Goal: Information Seeking & Learning: Learn about a topic

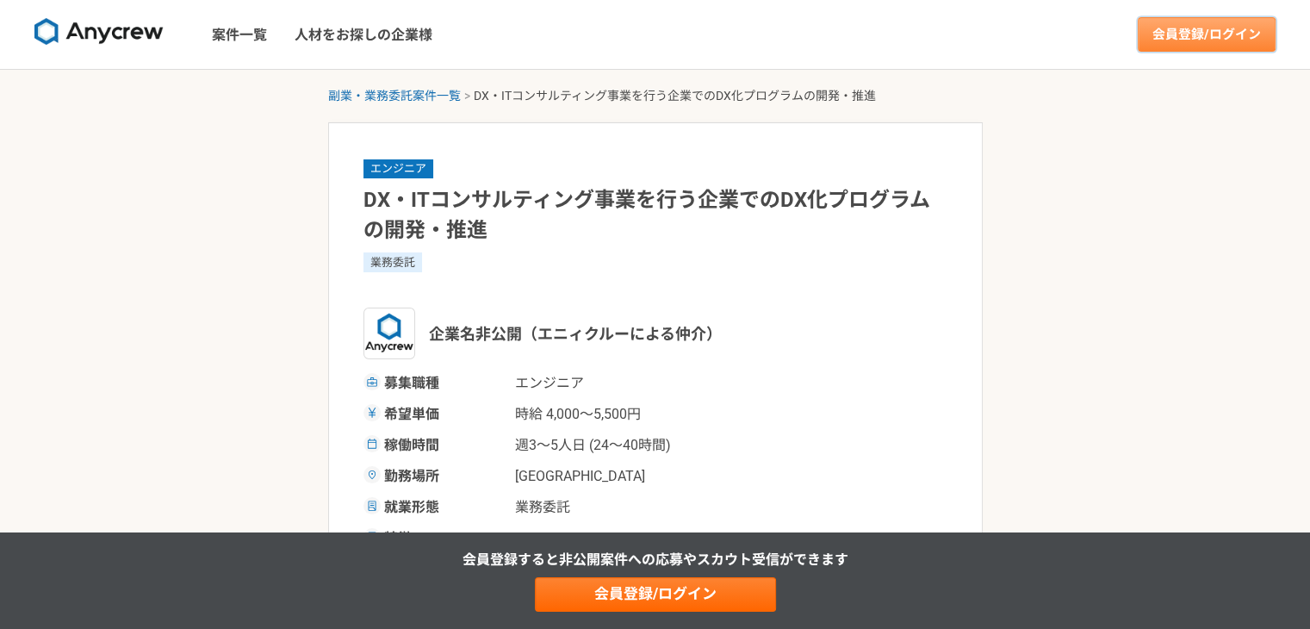
click at [1196, 27] on link "会員登録/ログイン" at bounding box center [1207, 34] width 138 height 34
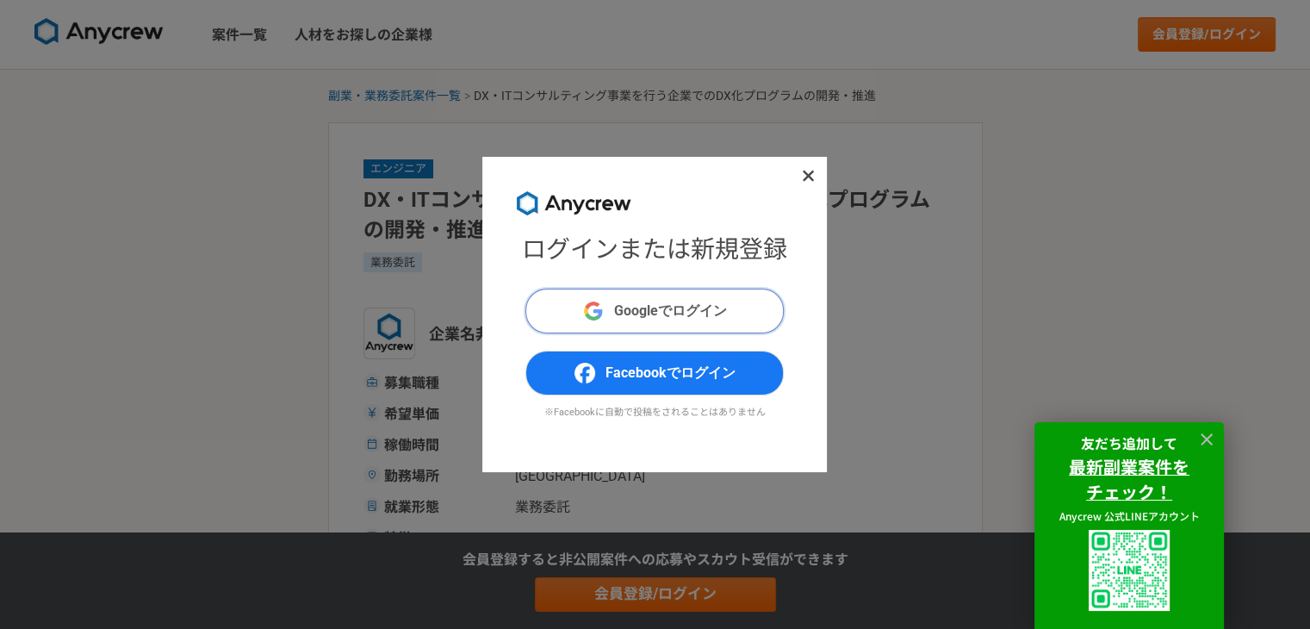
click at [635, 312] on span "Googleでログイン" at bounding box center [670, 311] width 113 height 21
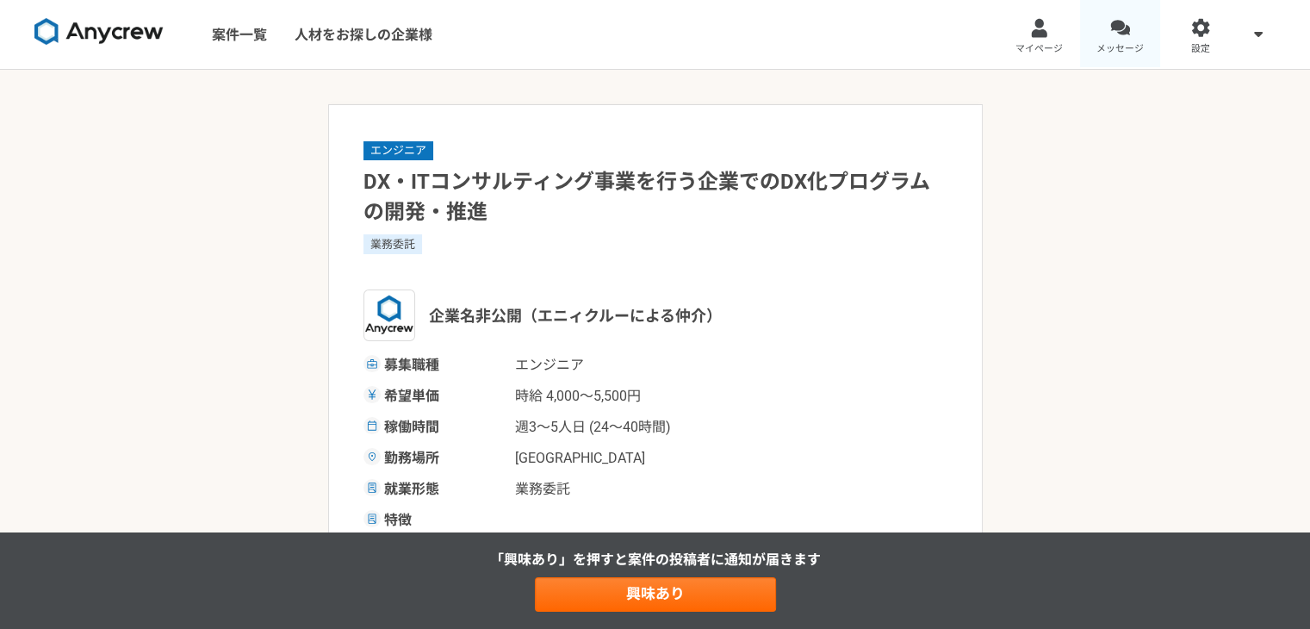
click at [1130, 40] on link "メッセージ" at bounding box center [1120, 34] width 81 height 69
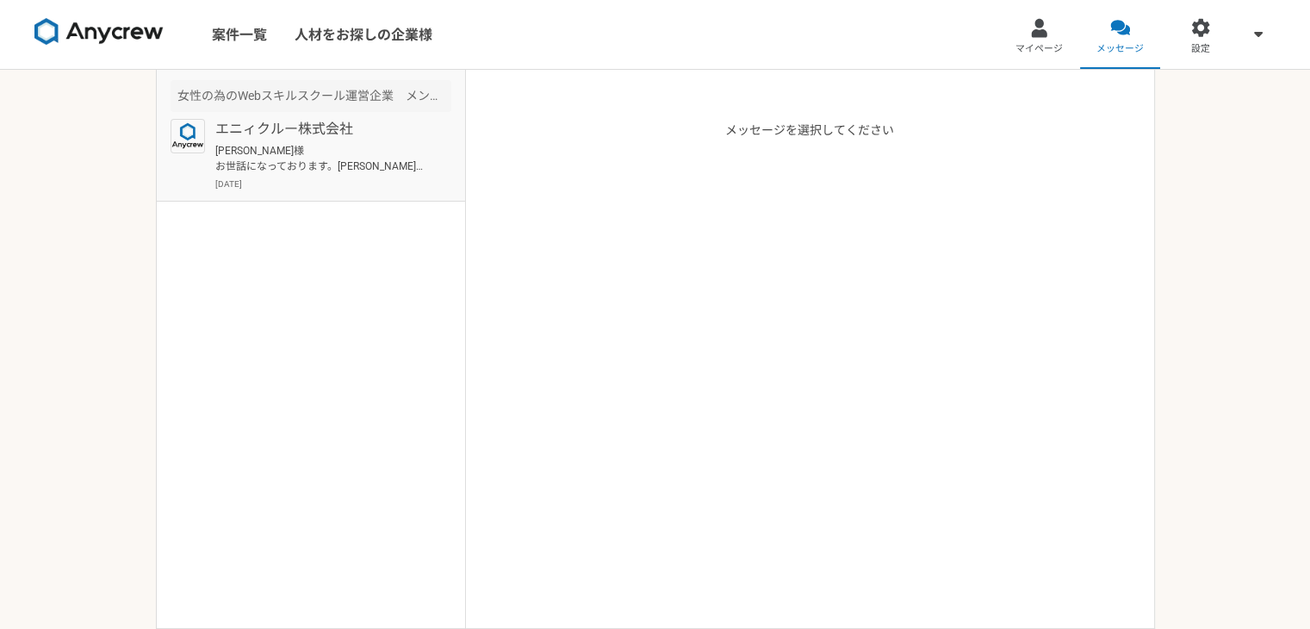
click at [364, 148] on p "齊藤様 お世話になっております。宇佐美と申します。 返信が遅くなり、失礼いたしました。 先ほどレジュメをお送りいたしました。 ご確認いただければと存じます。 …" at bounding box center [321, 158] width 213 height 31
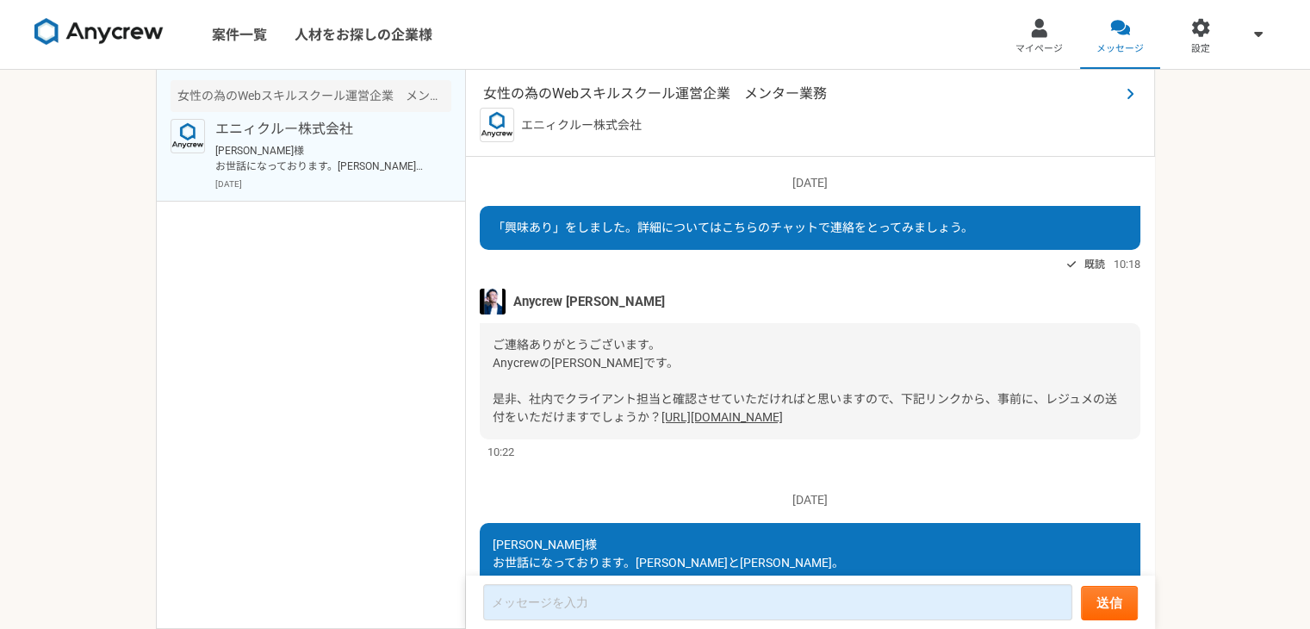
click at [651, 87] on span "女性の為のWebスキルスクール運営企業　メンター業務" at bounding box center [801, 94] width 637 height 21
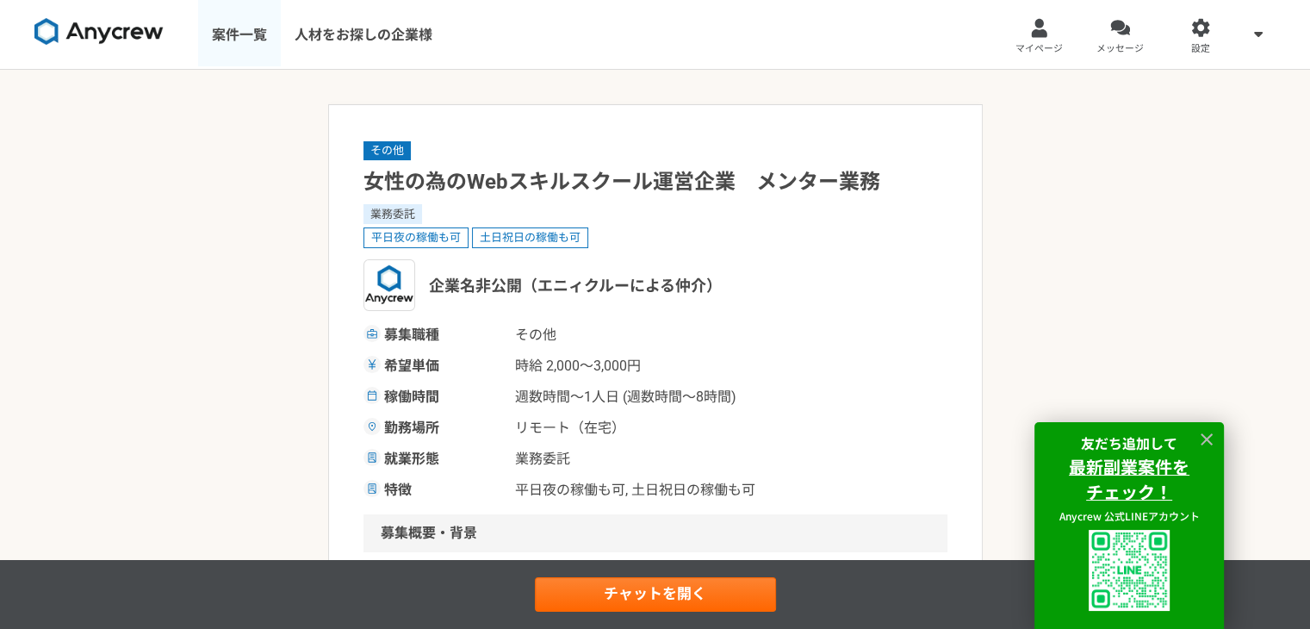
click at [258, 47] on link "案件一覧" at bounding box center [239, 34] width 83 height 69
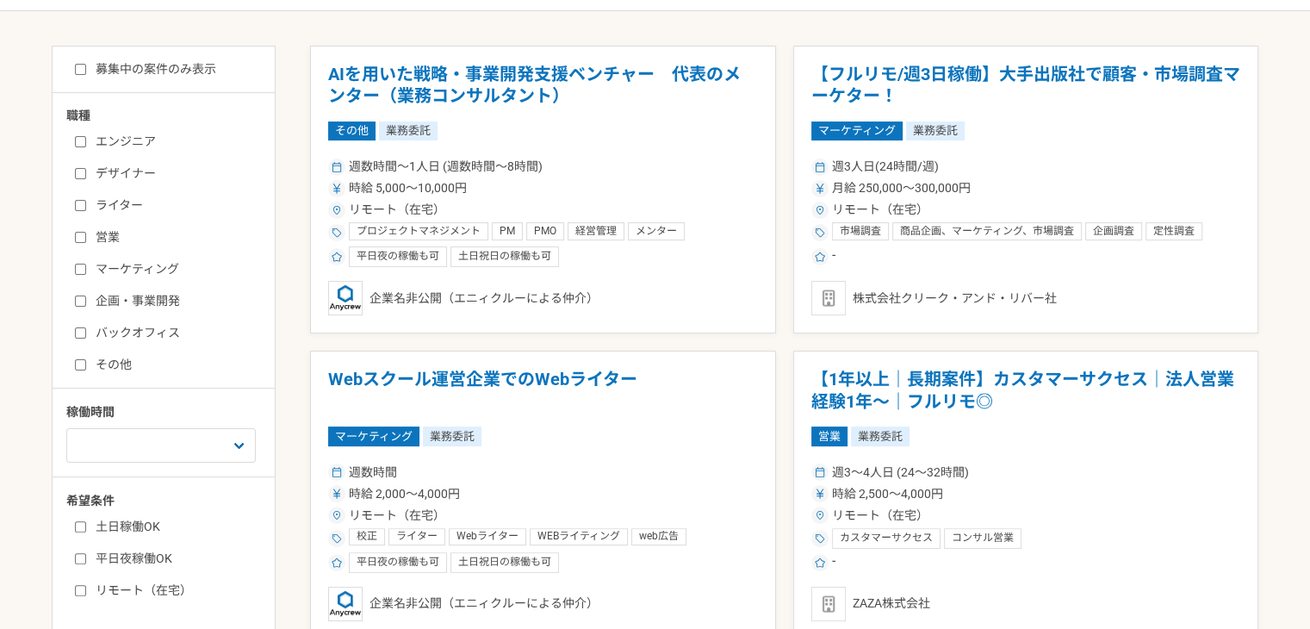
scroll to position [287, 0]
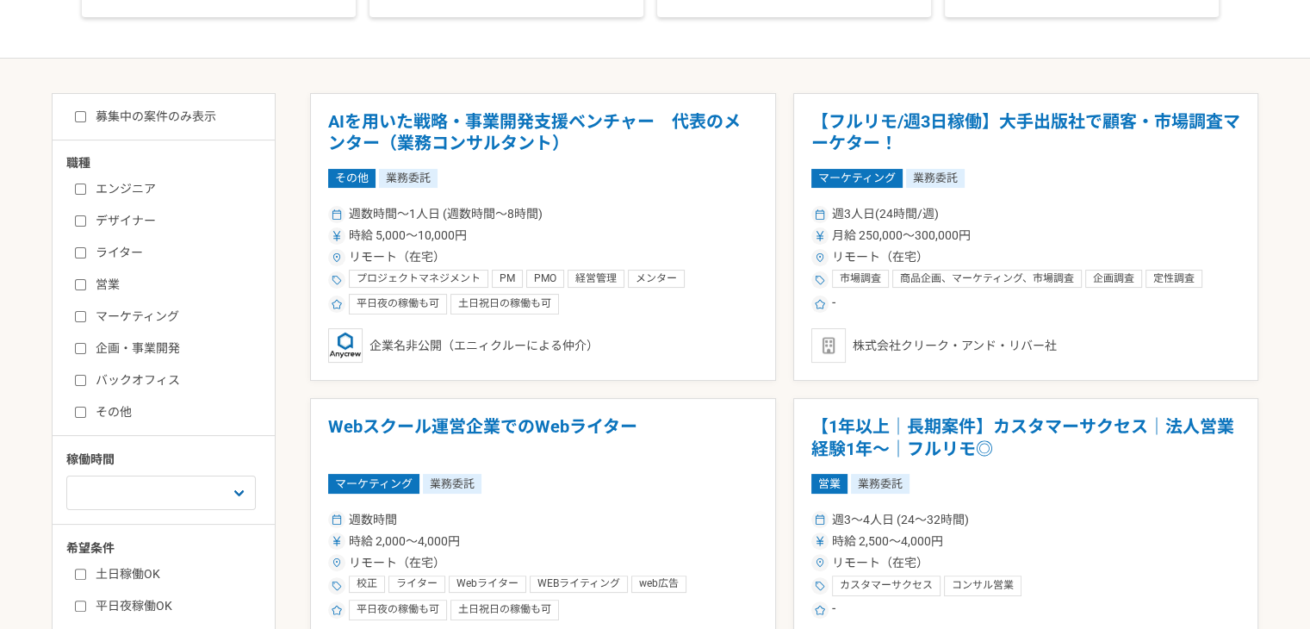
click at [84, 407] on input "その他" at bounding box center [80, 412] width 11 height 11
checkbox input "true"
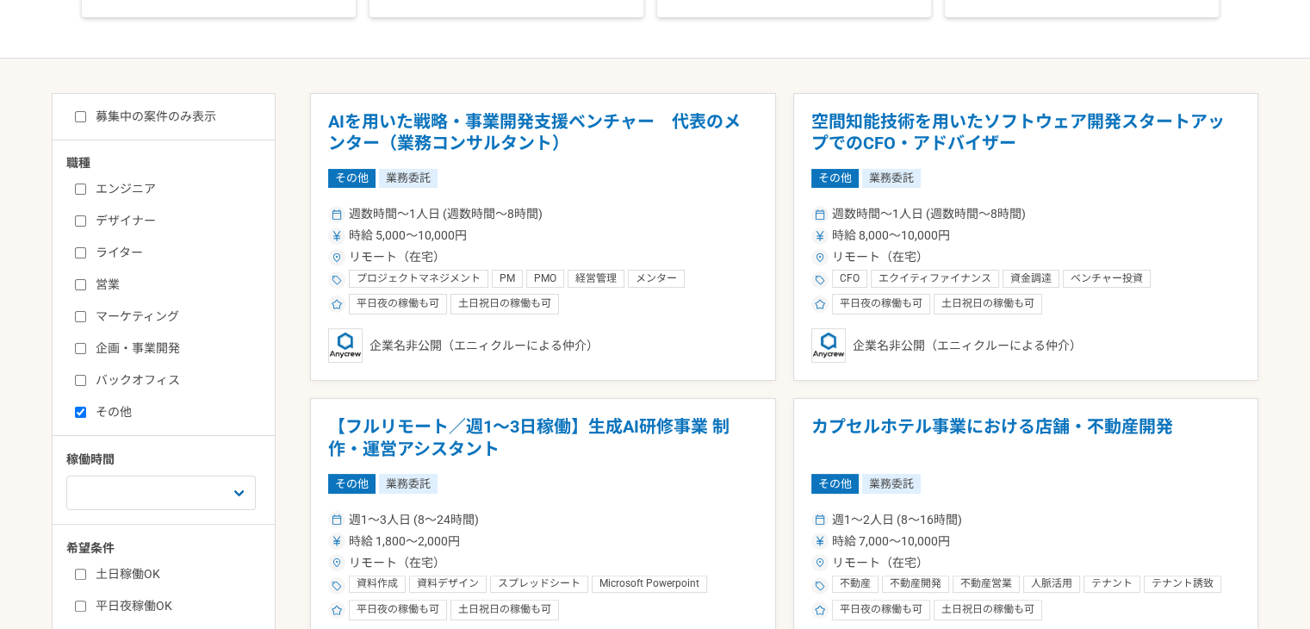
drag, startPoint x: 596, startPoint y: 124, endPoint x: 442, endPoint y: 131, distance: 154.4
click at [442, 131] on h1 "AIを用いた戦略・事業開発支援ベンチャー　代表のメンター（業務コンサルタント）" at bounding box center [543, 133] width 430 height 44
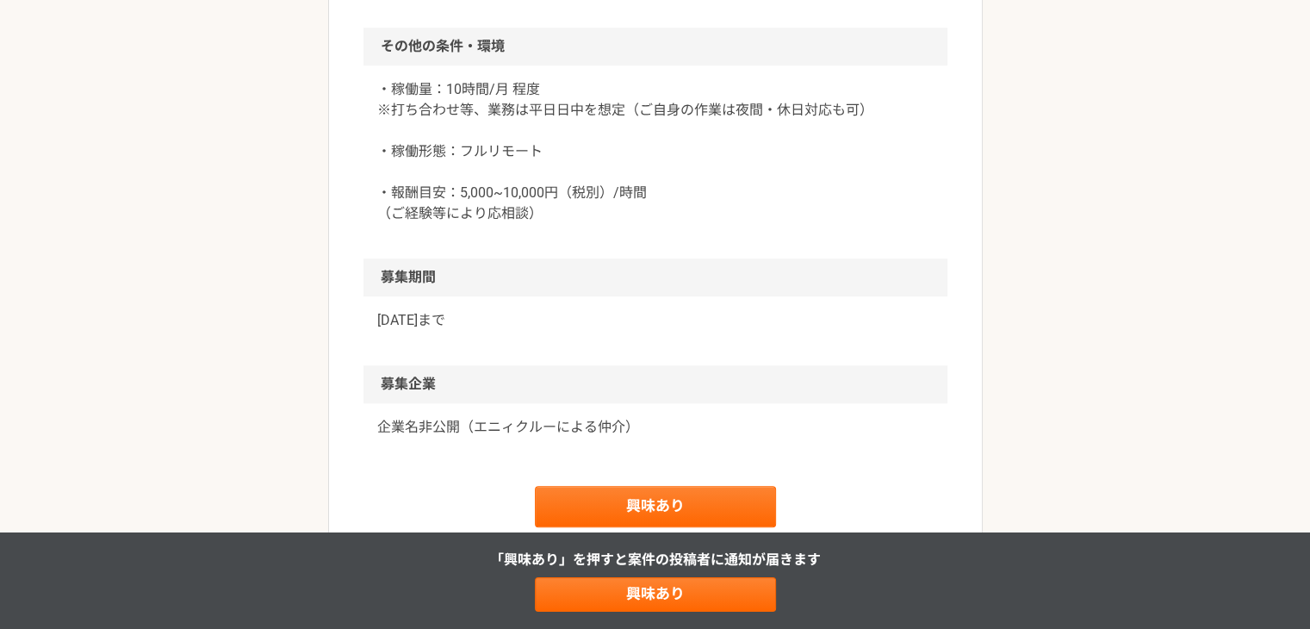
scroll to position [1435, 0]
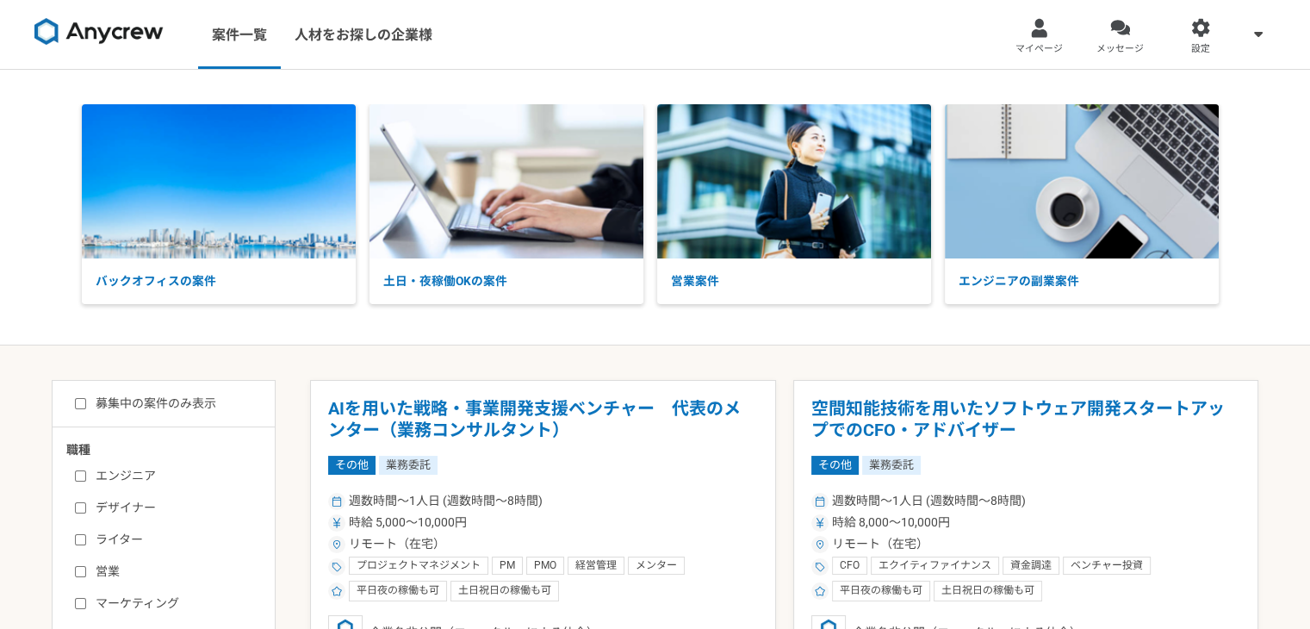
scroll to position [143, 0]
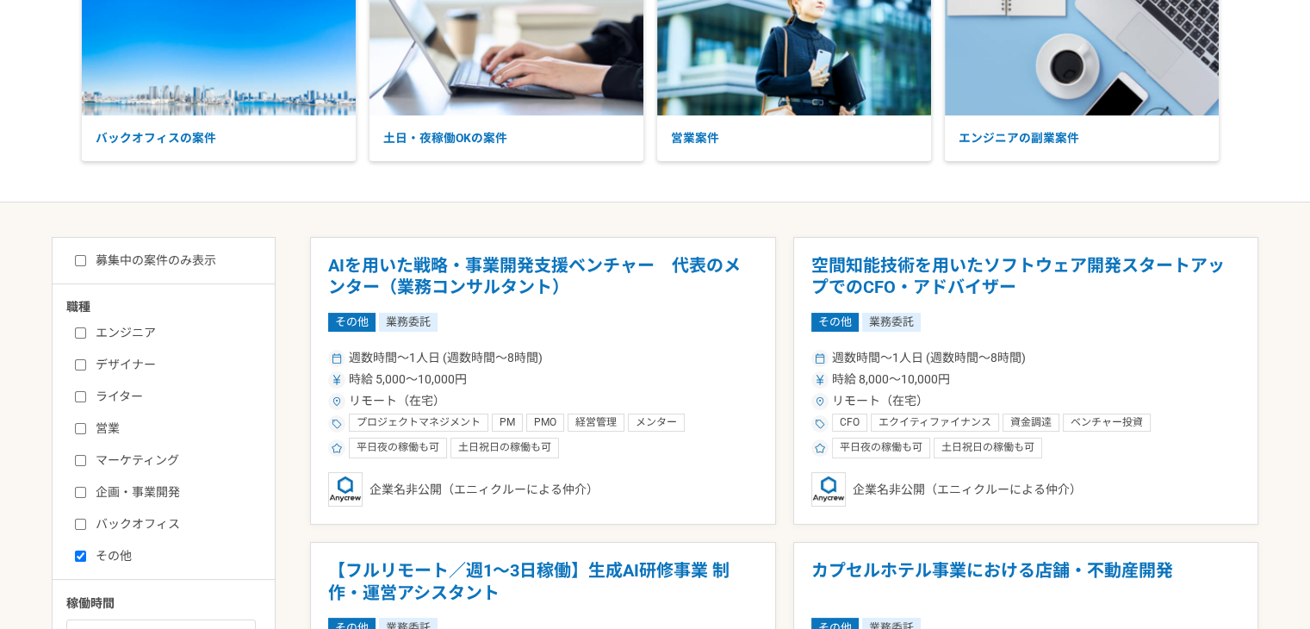
click at [96, 254] on label "募集中の案件のみ表示" at bounding box center [145, 261] width 141 height 18
click at [86, 255] on input "募集中の案件のみ表示" at bounding box center [80, 260] width 11 height 11
checkbox input "true"
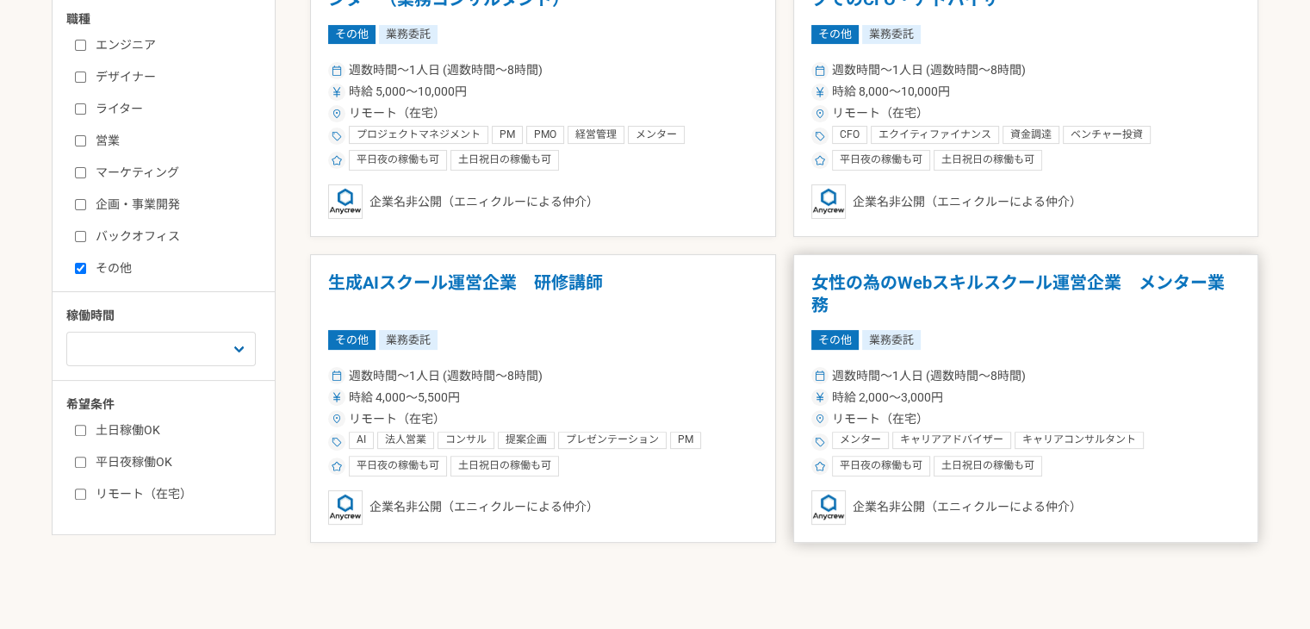
scroll to position [287, 0]
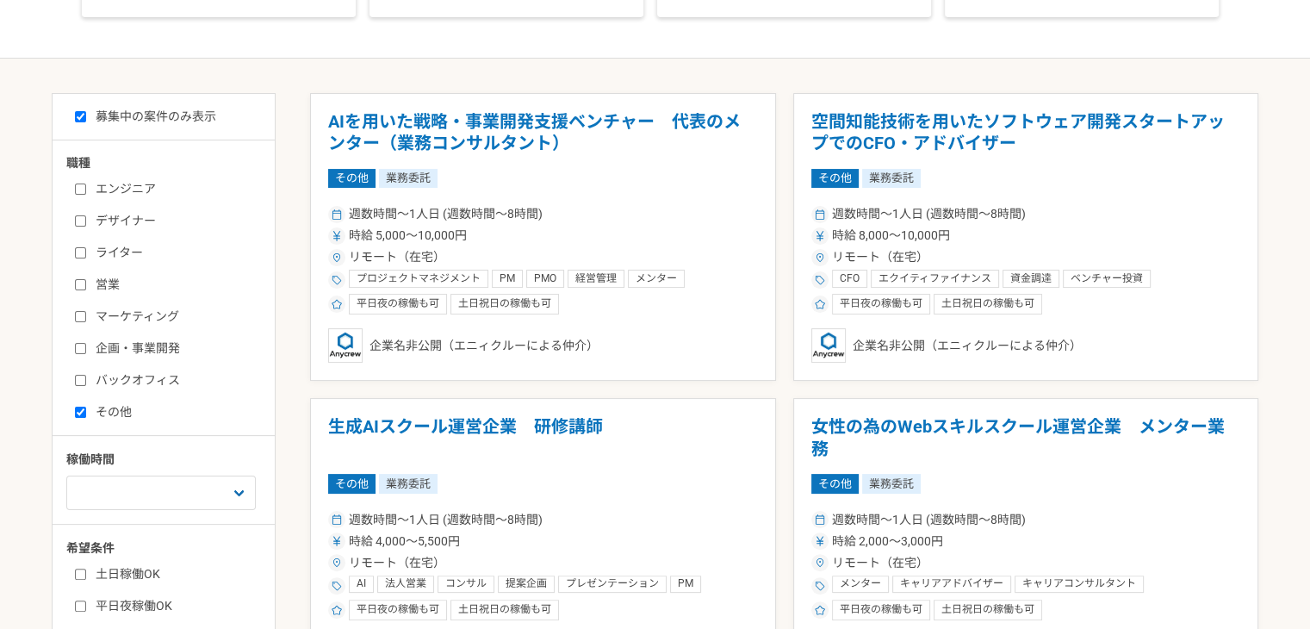
click at [90, 412] on label "その他" at bounding box center [174, 412] width 198 height 18
click at [86, 412] on input "その他" at bounding box center [80, 412] width 11 height 11
checkbox input "false"
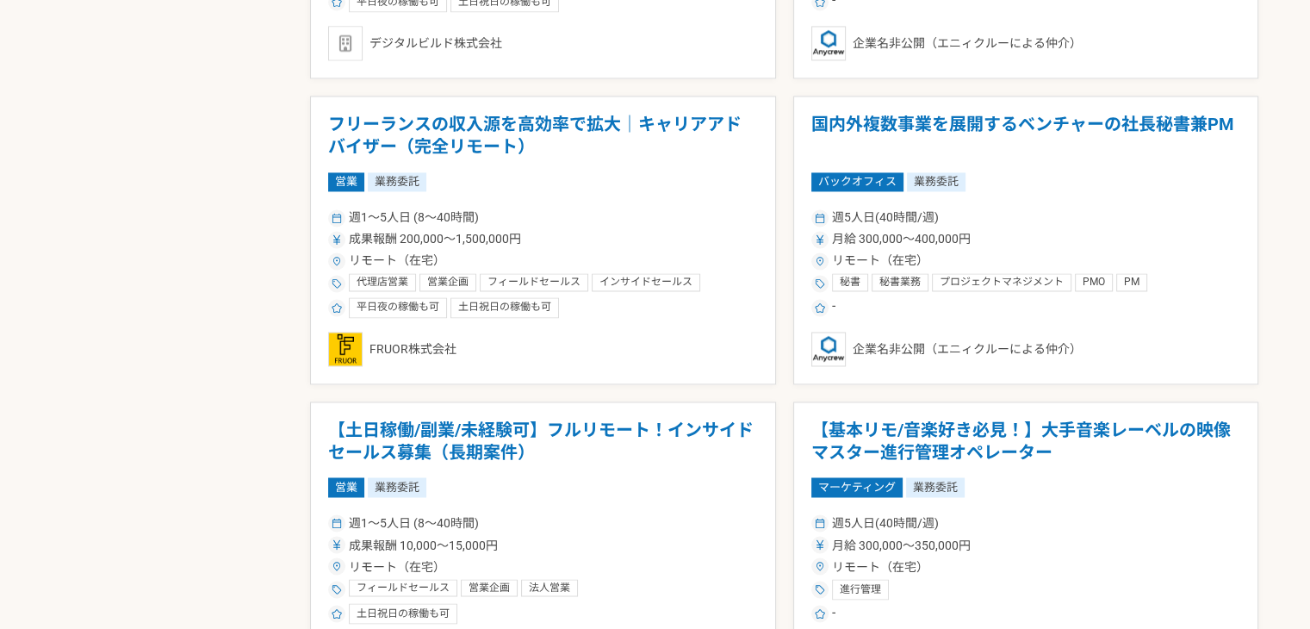
scroll to position [2871, 0]
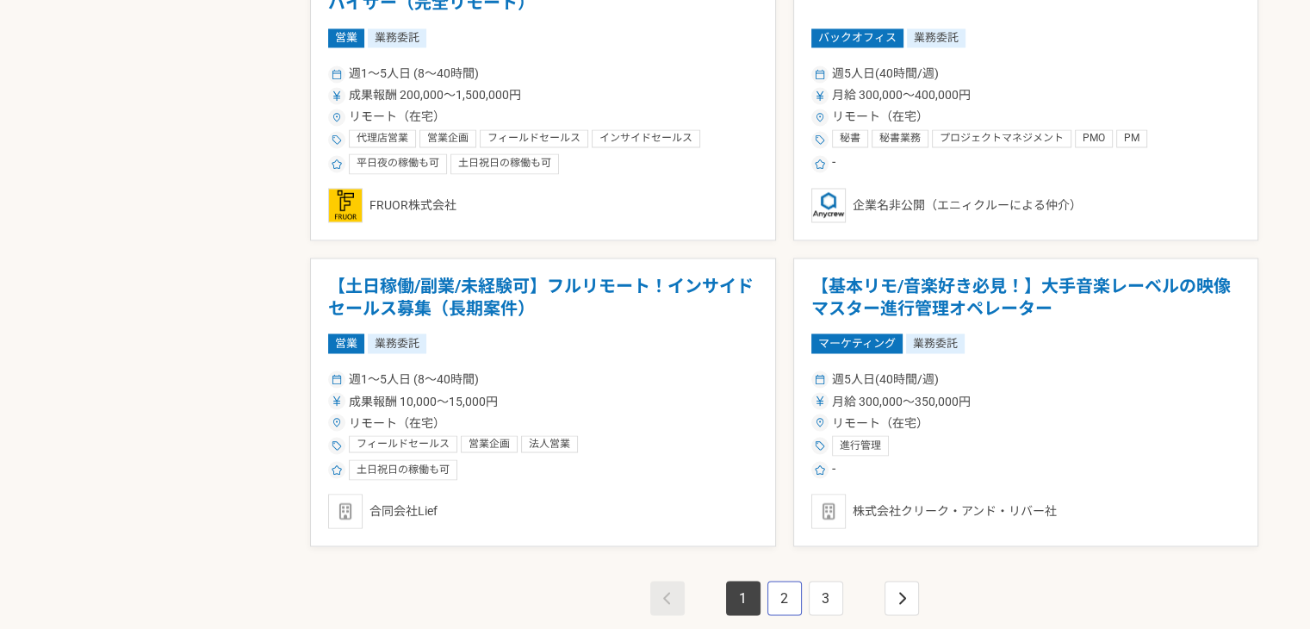
click at [777, 594] on link "2" at bounding box center [785, 598] width 34 height 34
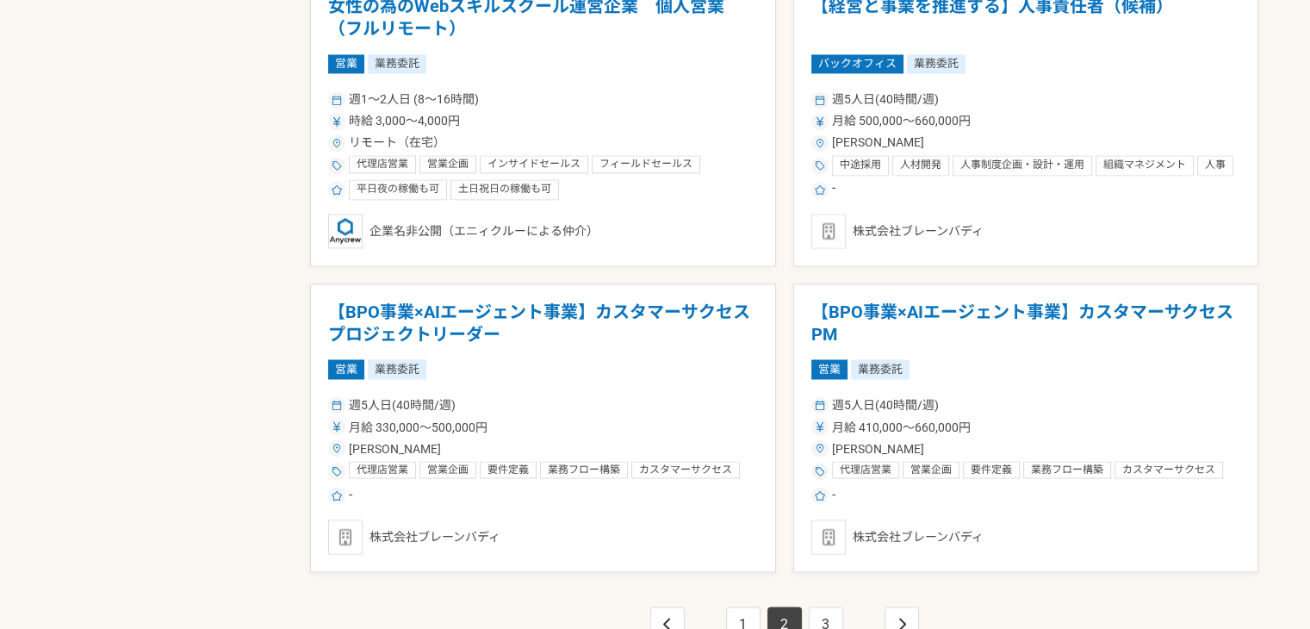
scroll to position [2871, 0]
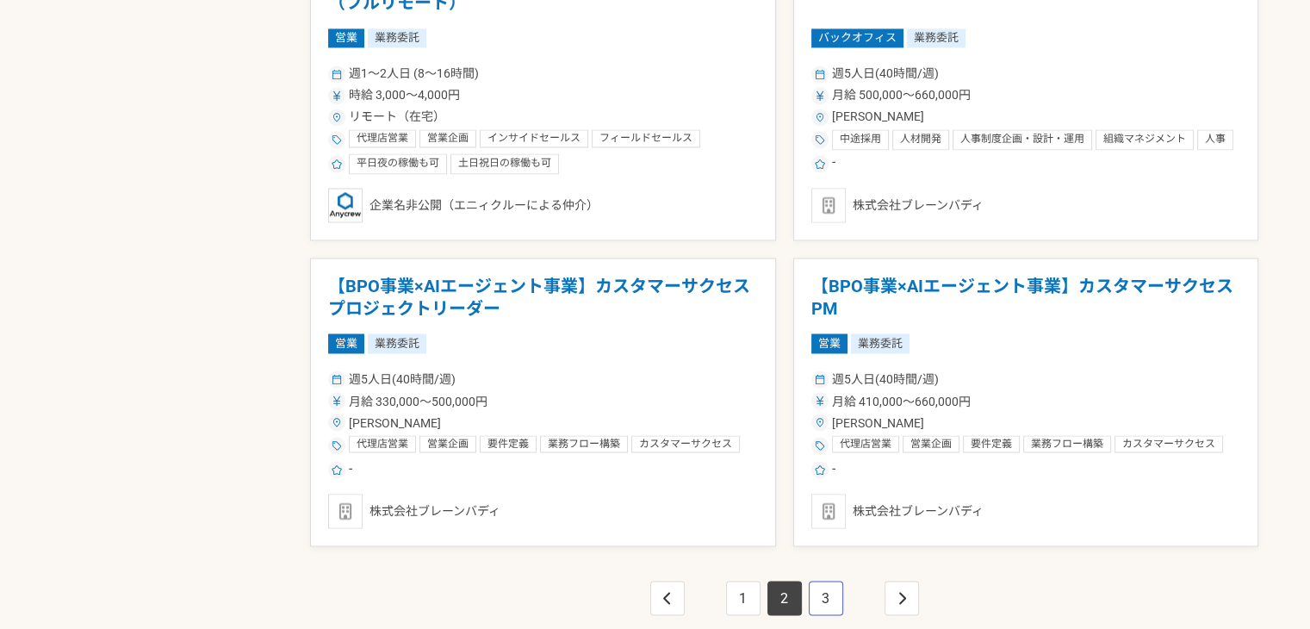
click at [820, 587] on link "3" at bounding box center [826, 598] width 34 height 34
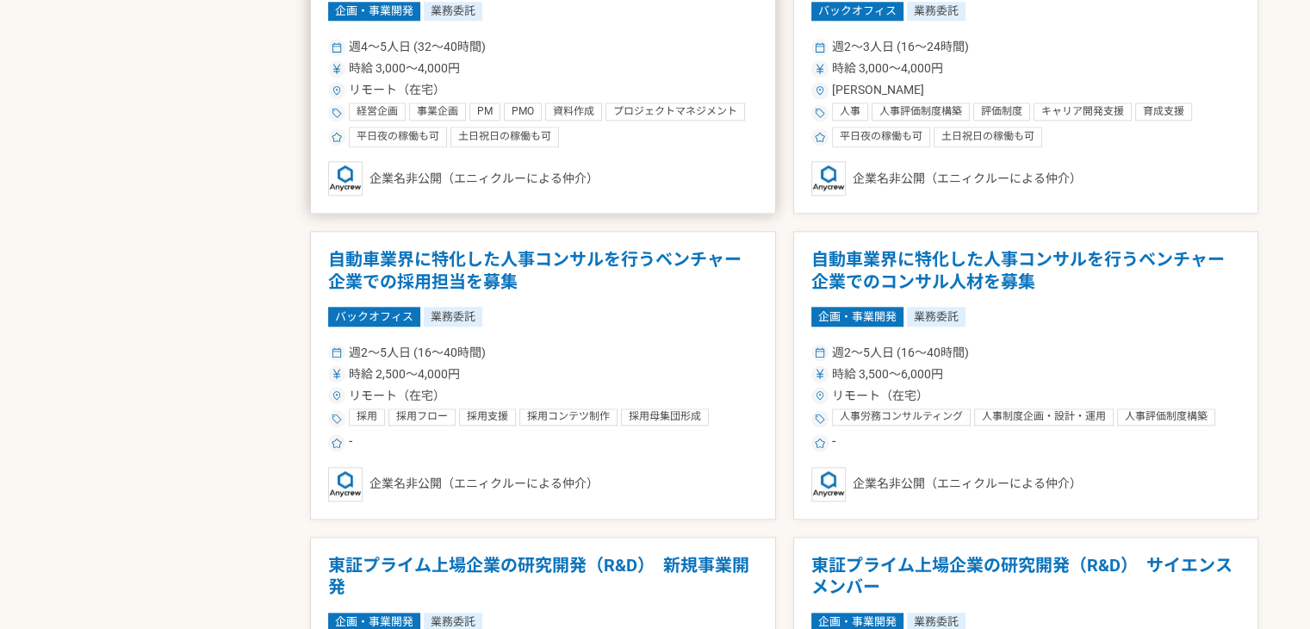
scroll to position [2010, 0]
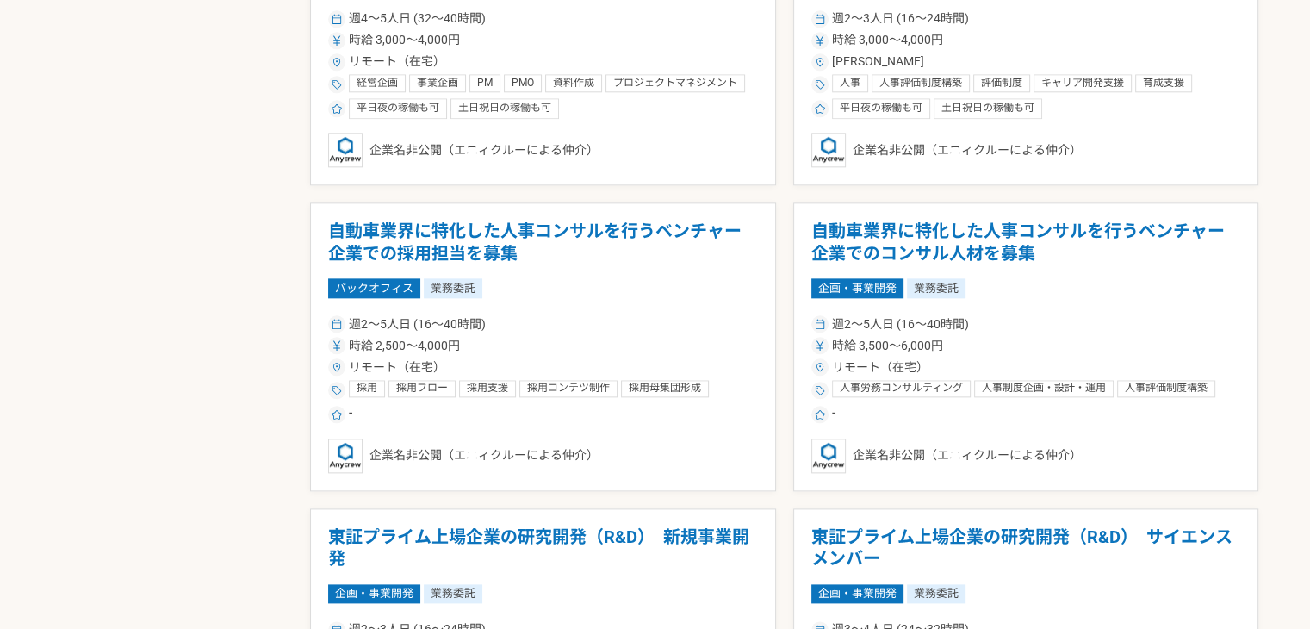
drag, startPoint x: 972, startPoint y: 231, endPoint x: 863, endPoint y: 235, distance: 108.6
click at [863, 235] on h1 "自動車業界に特化した人事コンサルを行うベンチャー企業でのコンサル人材を募集" at bounding box center [1027, 243] width 430 height 44
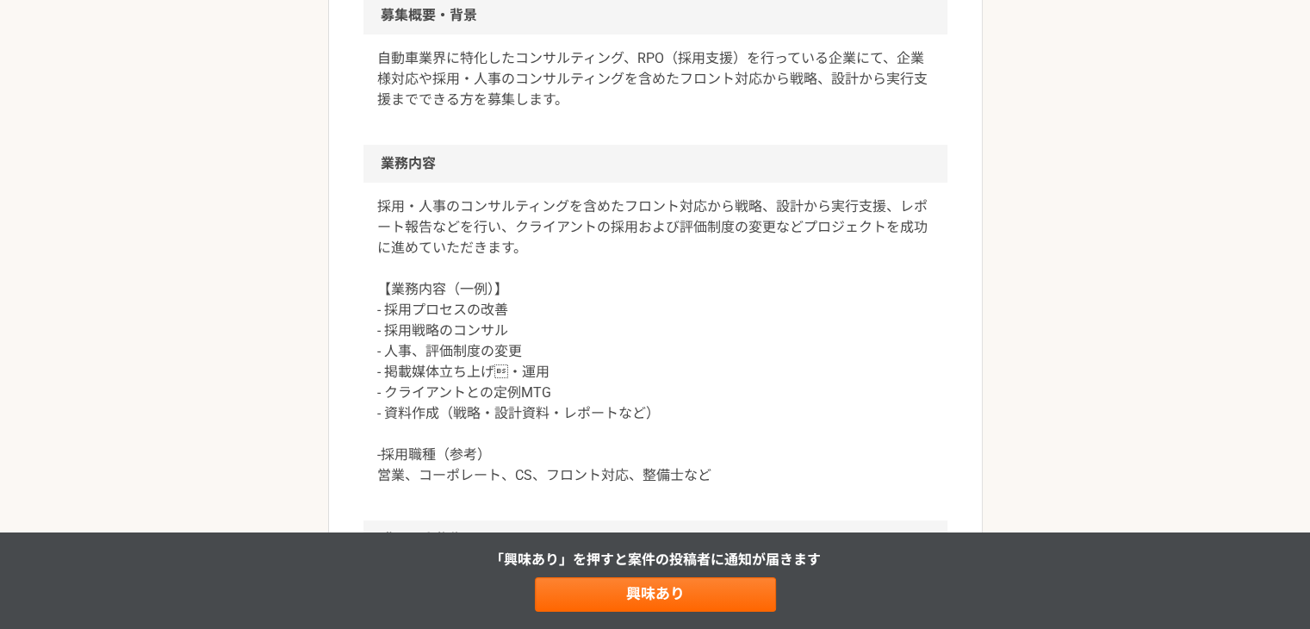
scroll to position [574, 0]
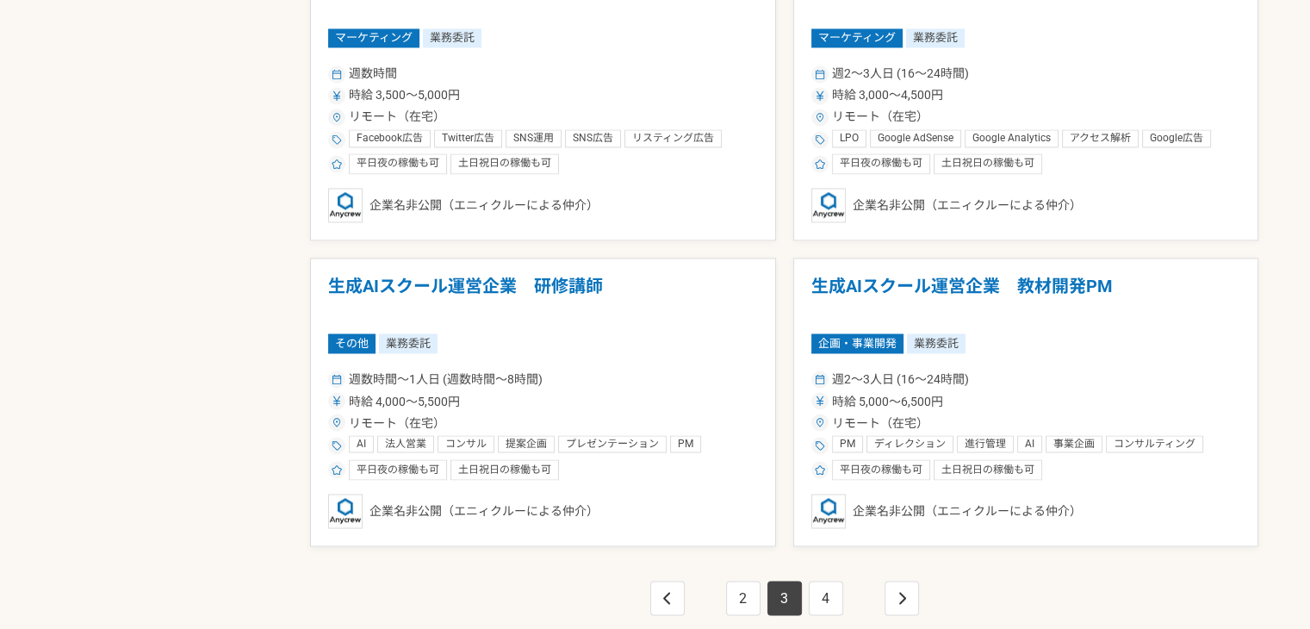
scroll to position [3015, 0]
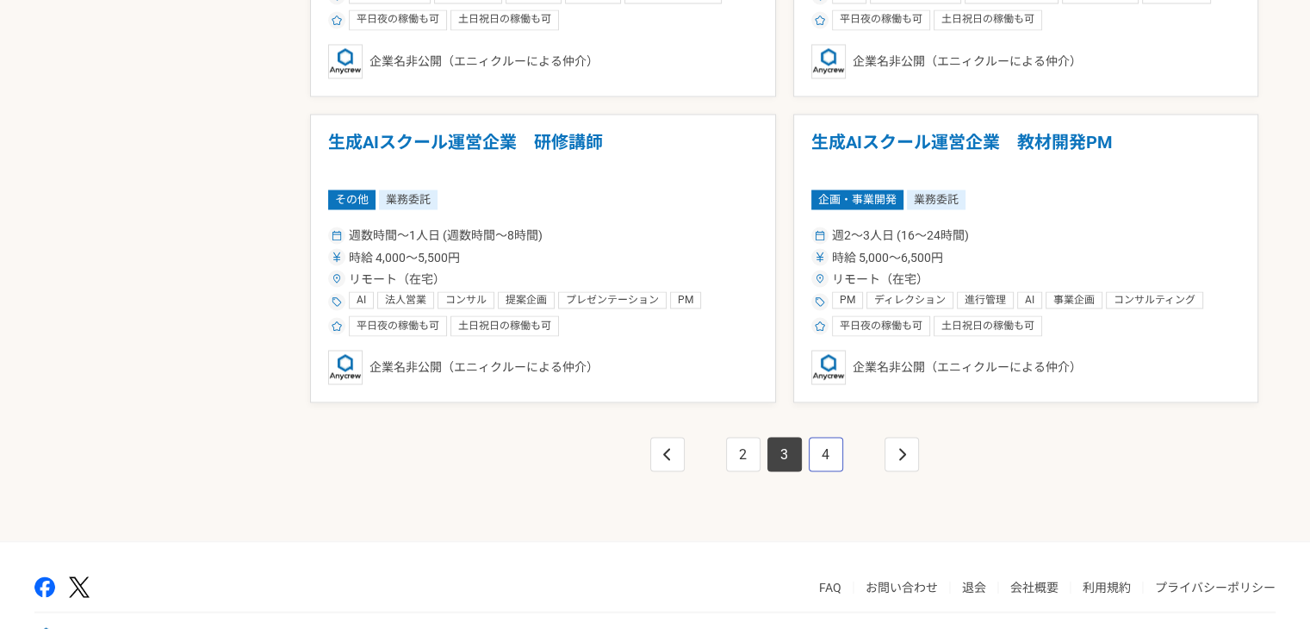
click at [829, 454] on link "4" at bounding box center [826, 454] width 34 height 34
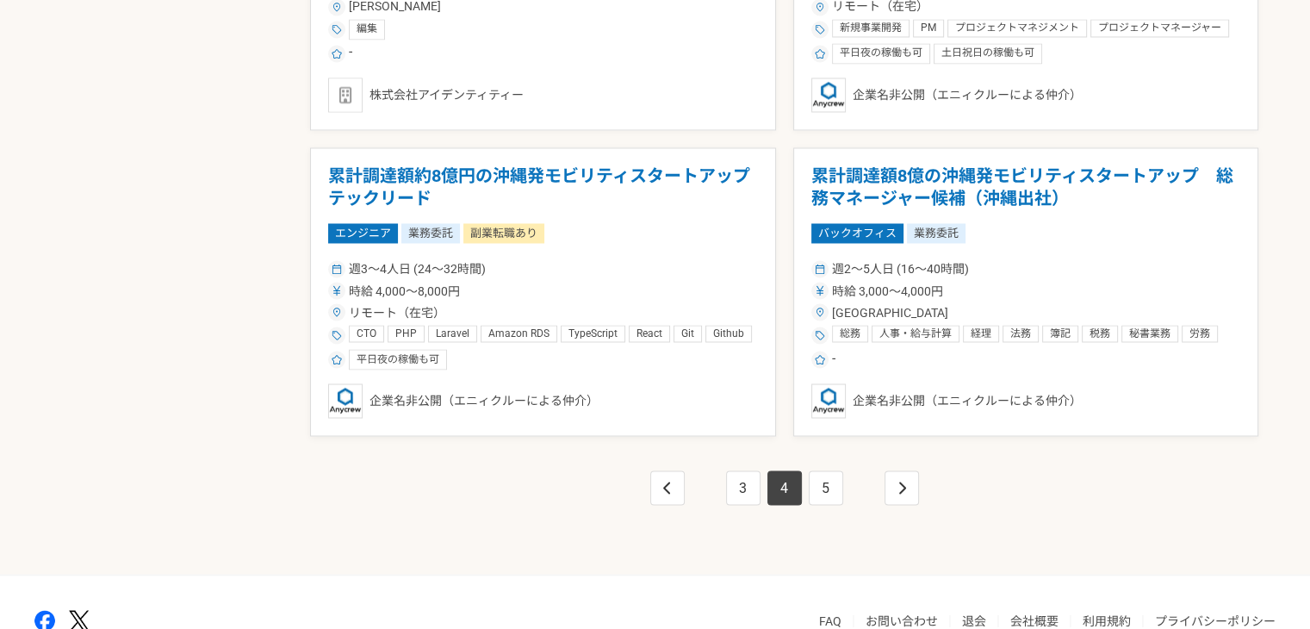
scroll to position [3015, 0]
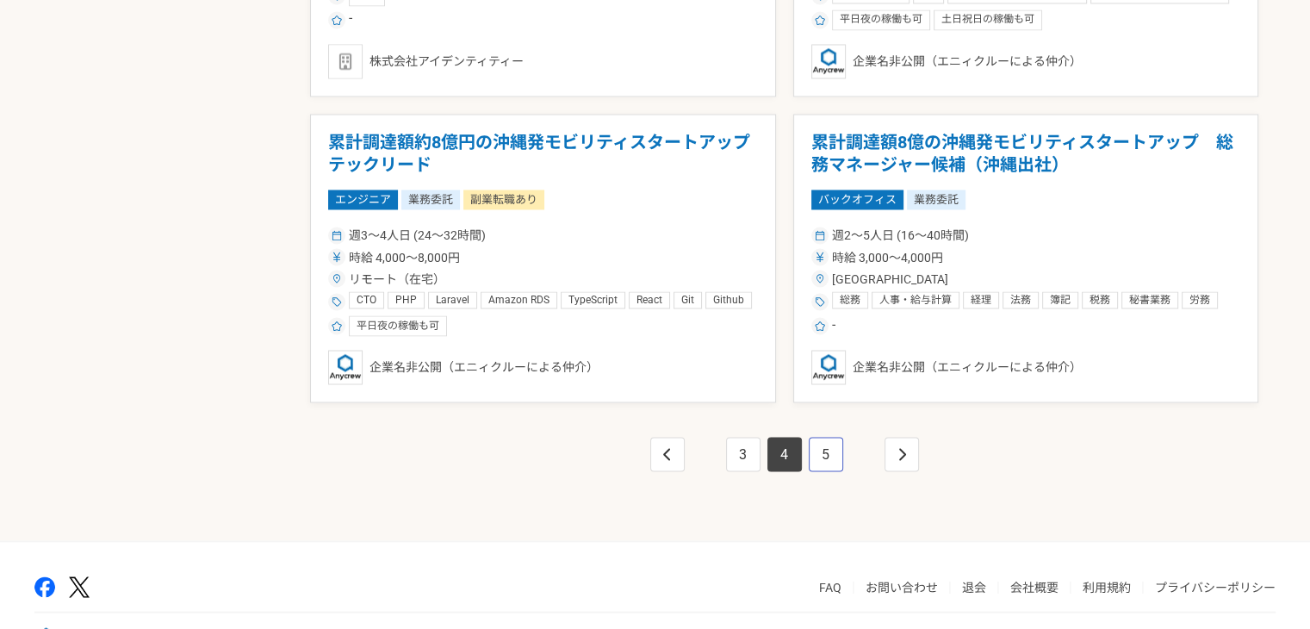
click at [820, 439] on link "5" at bounding box center [826, 454] width 34 height 34
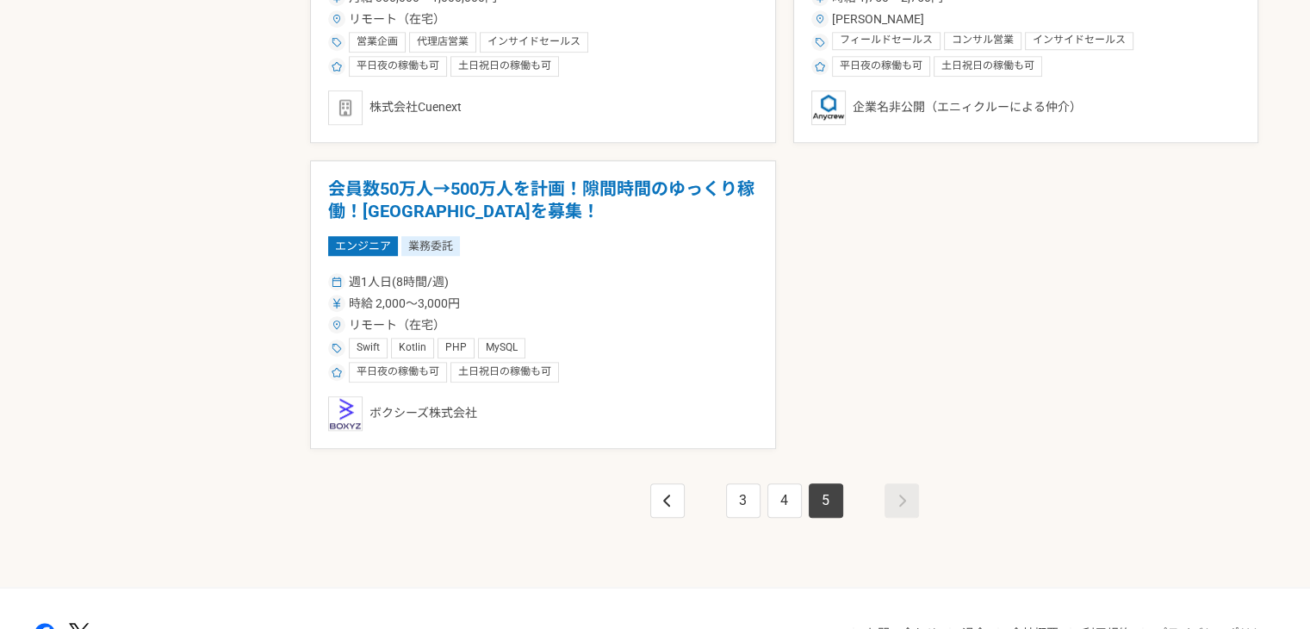
scroll to position [1546, 0]
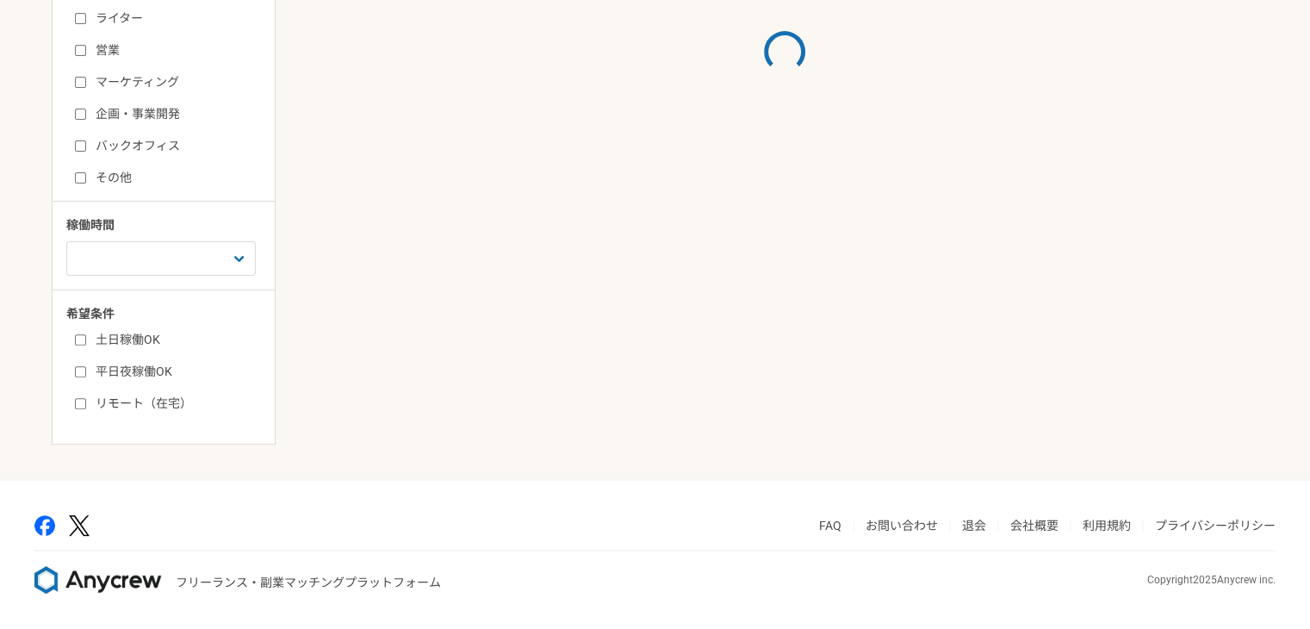
scroll to position [519, 0]
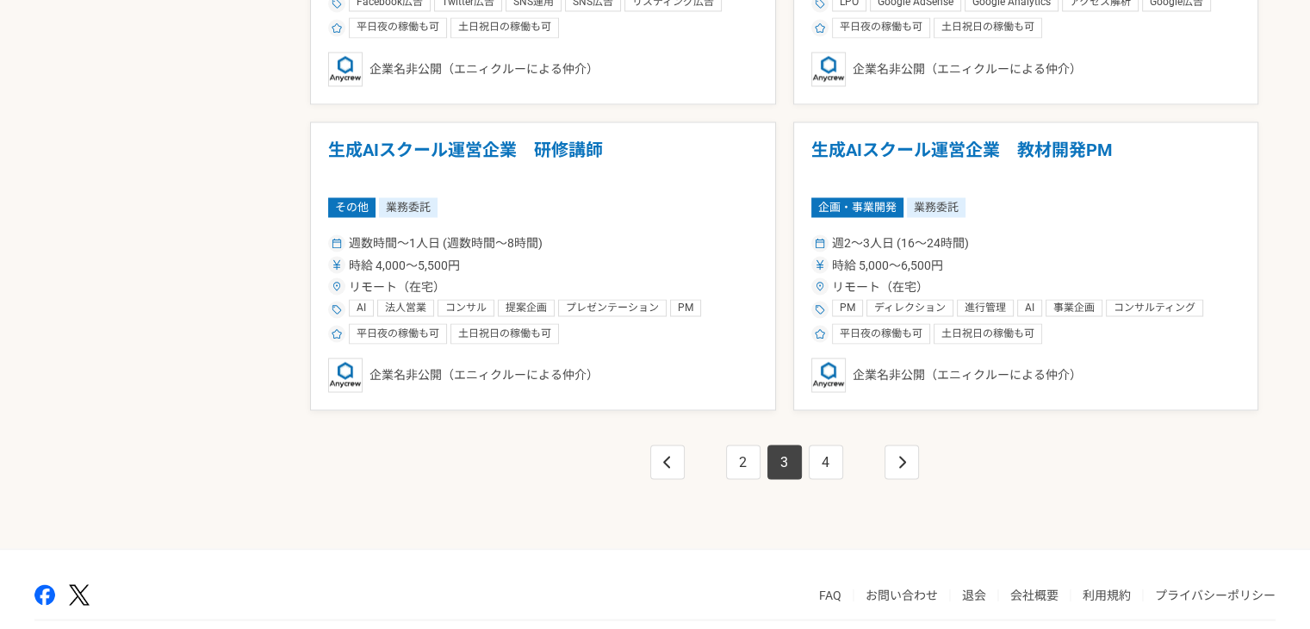
scroll to position [3071, 0]
